Goal: Entertainment & Leisure: Consume media (video, audio)

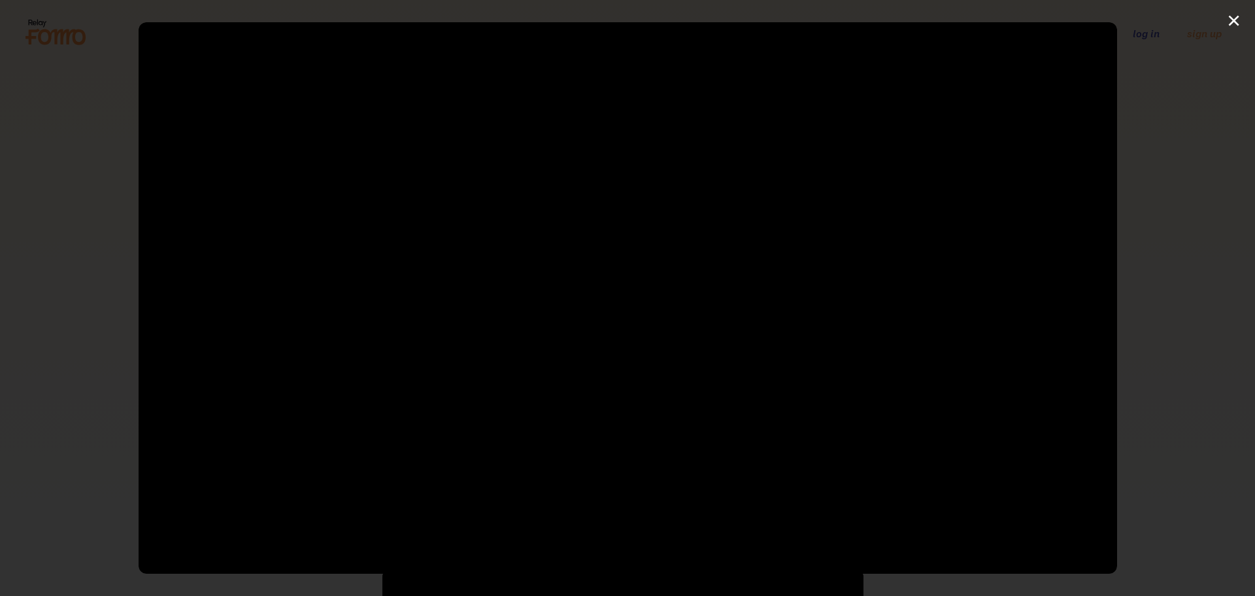
click at [609, 286] on div at bounding box center [628, 297] width 979 height 550
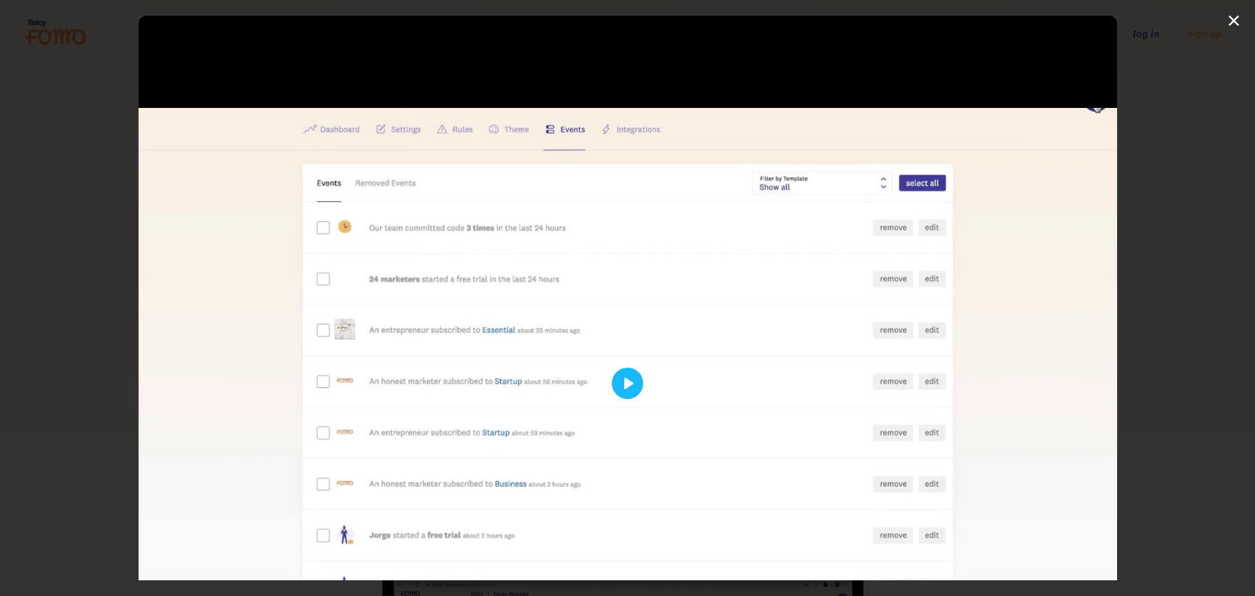
click at [620, 356] on div at bounding box center [628, 383] width 979 height 734
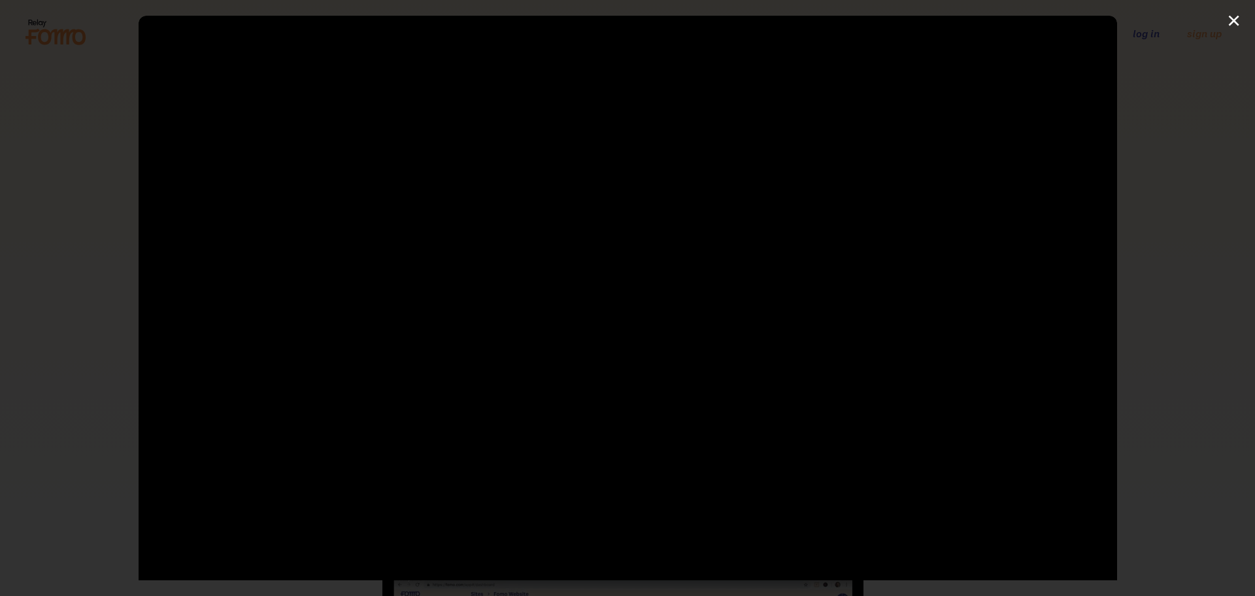
click at [620, 371] on div at bounding box center [628, 383] width 979 height 734
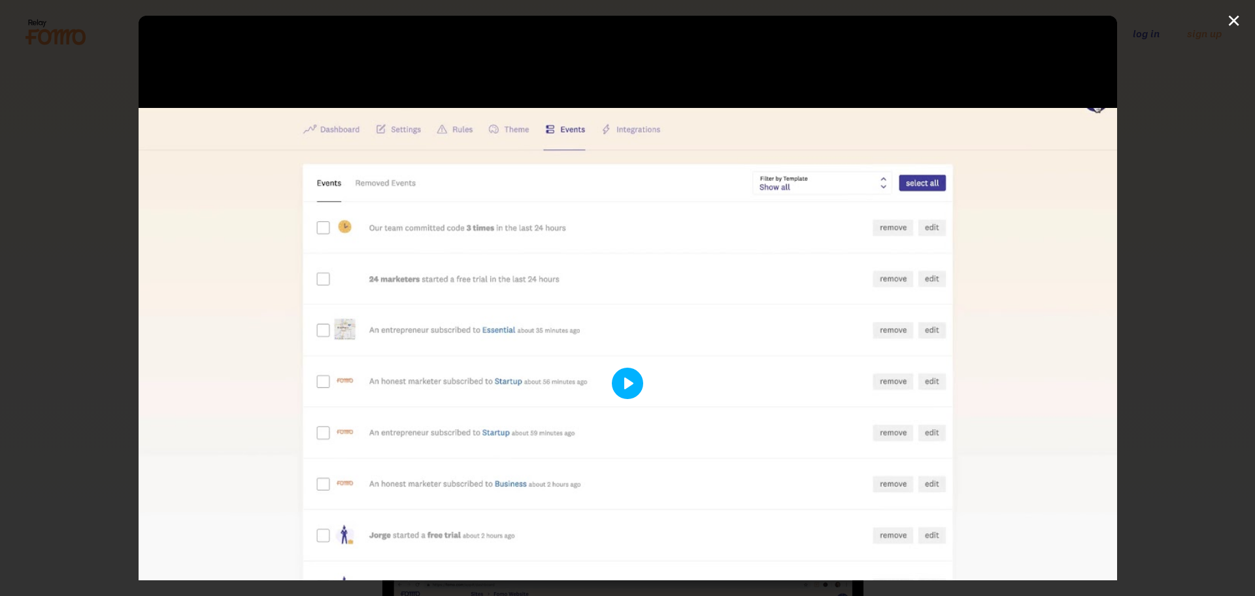
click at [613, 386] on button "Play" at bounding box center [627, 382] width 31 height 31
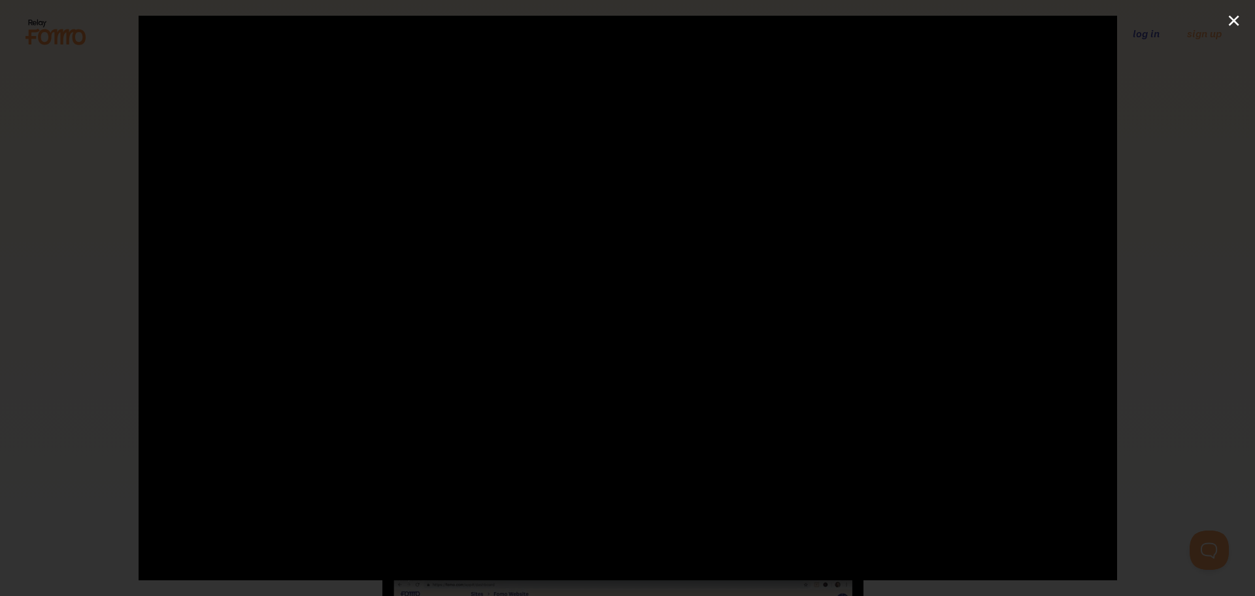
scroll to position [163, 0]
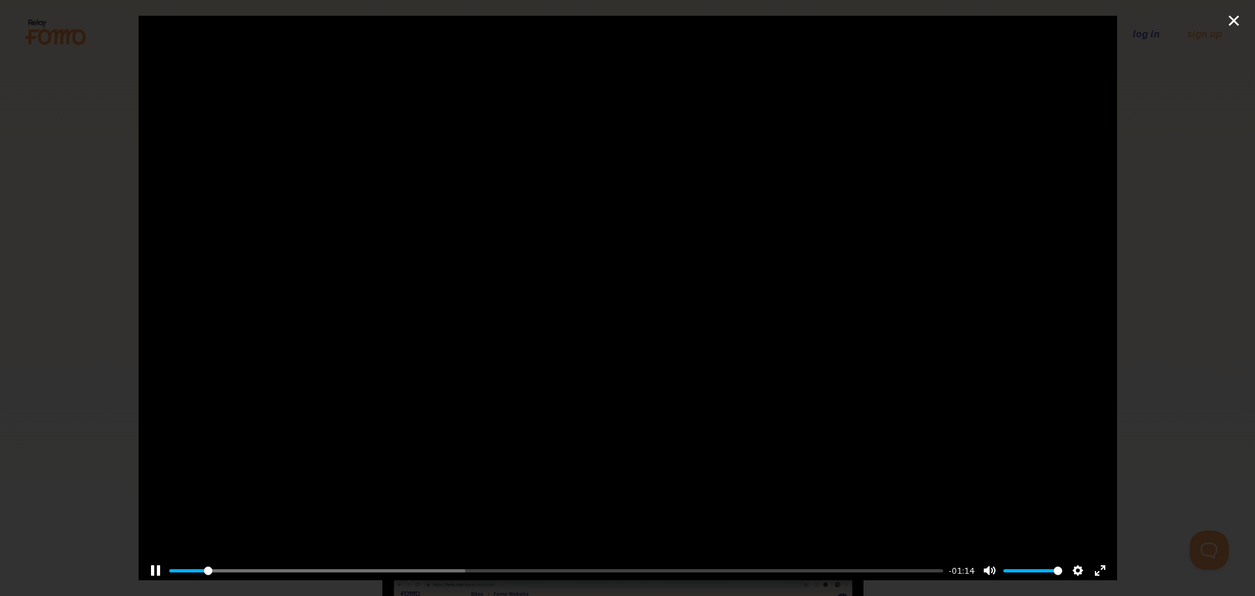
click at [299, 555] on div "Pause Play % buffered 00:12 -01:14 Unmute Mute Disable captions Enable captions…" at bounding box center [628, 562] width 979 height 50
click at [324, 564] on input "Seek" at bounding box center [556, 570] width 775 height 12
drag, startPoint x: 324, startPoint y: 563, endPoint x: 454, endPoint y: 564, distance: 130.7
click at [454, 564] on input "Seek" at bounding box center [556, 570] width 775 height 12
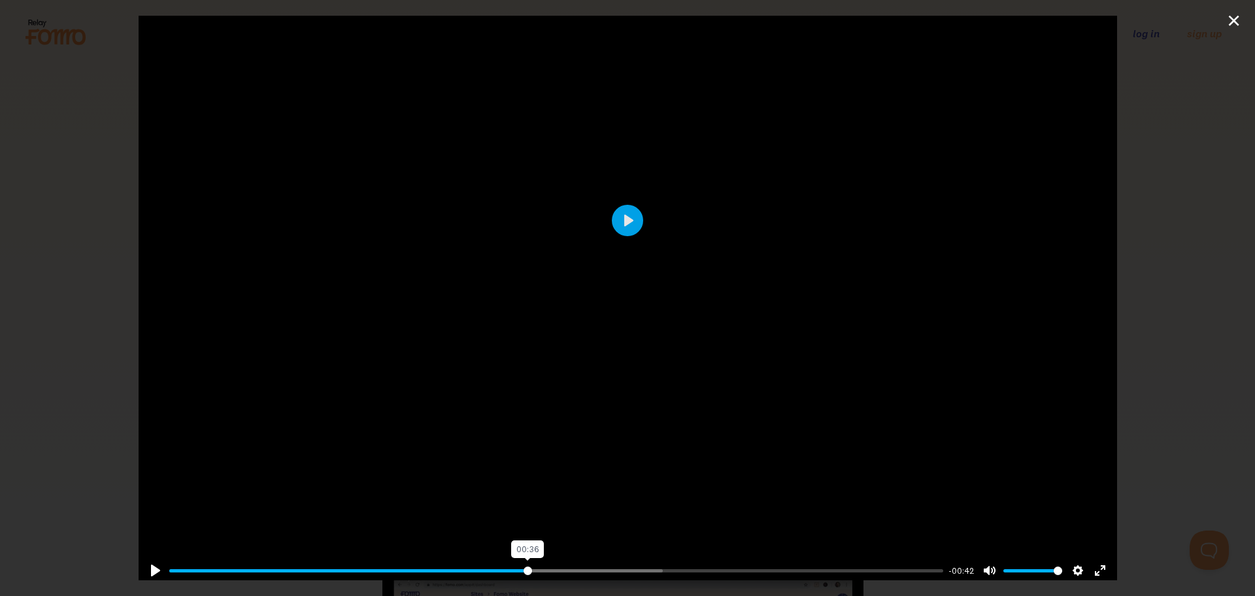
click at [523, 564] on input "Seek" at bounding box center [556, 570] width 775 height 12
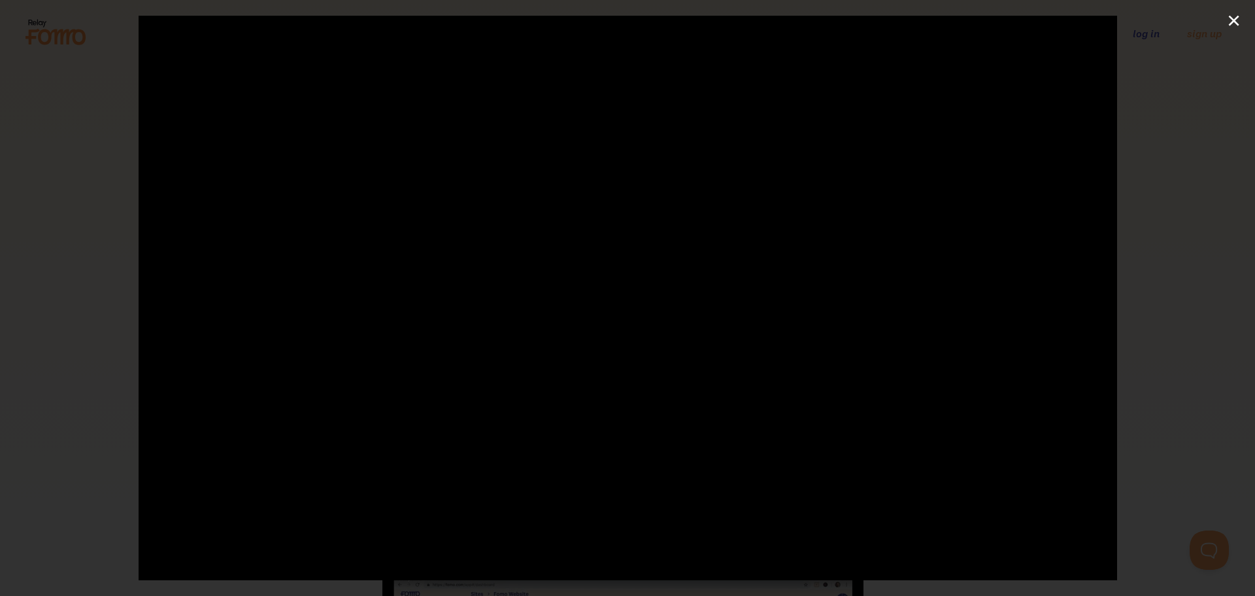
type input "54.45"
